Goal: Find specific page/section: Find specific page/section

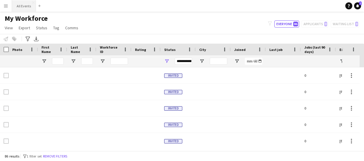
click at [24, 8] on button "All Events Close" at bounding box center [24, 5] width 24 height 11
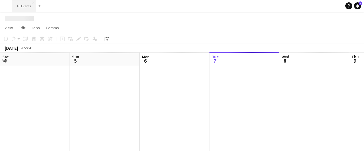
scroll to position [0, 140]
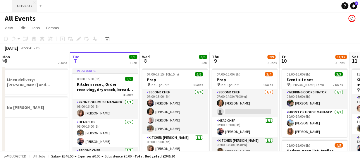
click at [27, 5] on button "All Events Close" at bounding box center [24, 5] width 25 height 11
click at [106, 41] on icon "Date picker" at bounding box center [107, 39] width 5 height 5
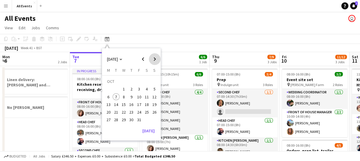
click at [155, 58] on span "Next month" at bounding box center [155, 59] width 12 height 12
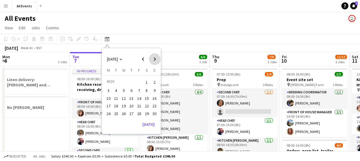
click at [155, 58] on span "Next month" at bounding box center [155, 59] width 12 height 12
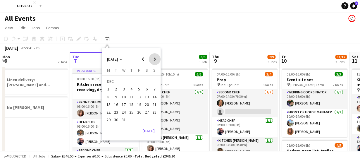
click at [155, 58] on span "Next month" at bounding box center [155, 59] width 12 height 12
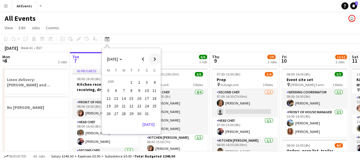
click at [155, 58] on span "Next month" at bounding box center [155, 59] width 12 height 12
click at [161, 32] on app-page-menu "View Day view expanded Day view collapsed Month view Date picker Jump to [DATE]…" at bounding box center [180, 28] width 360 height 11
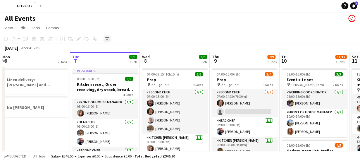
click at [106, 39] on icon at bounding box center [107, 40] width 2 height 2
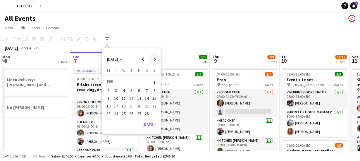
click at [156, 59] on span "Next month" at bounding box center [155, 59] width 12 height 12
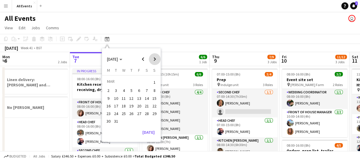
click at [156, 59] on span "Next month" at bounding box center [155, 59] width 12 height 12
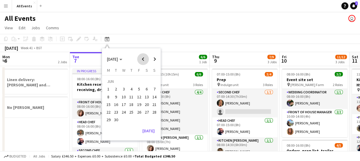
click at [141, 59] on span "Previous month" at bounding box center [143, 59] width 12 height 12
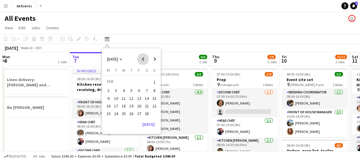
click at [141, 59] on span "Previous month" at bounding box center [143, 59] width 12 height 12
click at [146, 105] on span "24" at bounding box center [146, 105] width 7 height 7
